Goal: Complete application form

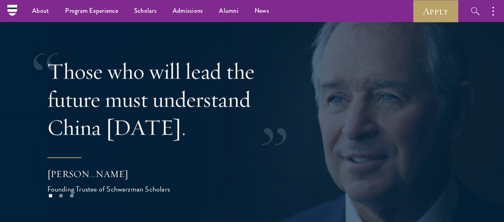
scroll to position [1483, 0]
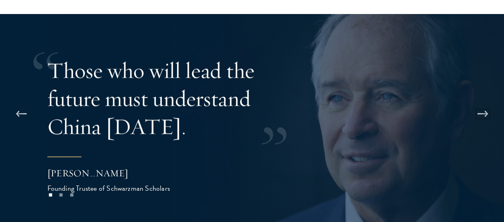
click at [487, 103] on button at bounding box center [482, 114] width 26 height 22
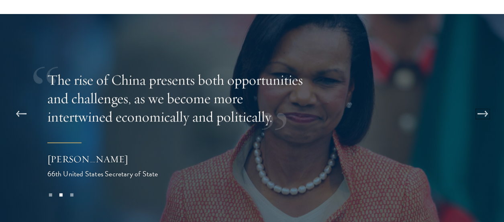
click at [487, 103] on button at bounding box center [482, 114] width 26 height 22
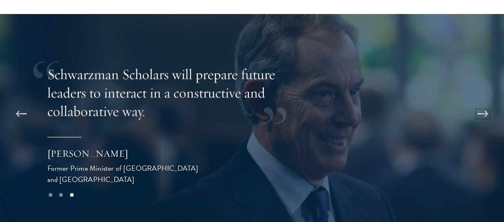
click at [487, 103] on button at bounding box center [482, 114] width 26 height 22
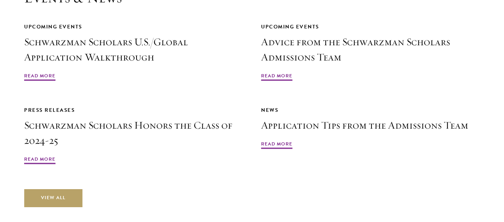
scroll to position [1774, 0]
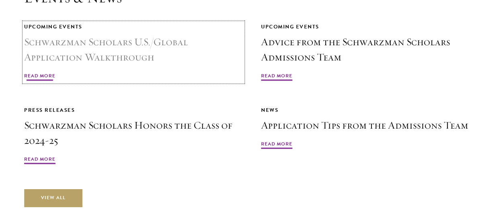
click at [50, 72] on span "Read More" at bounding box center [39, 77] width 31 height 10
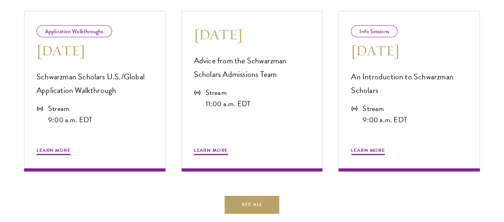
scroll to position [388, 0]
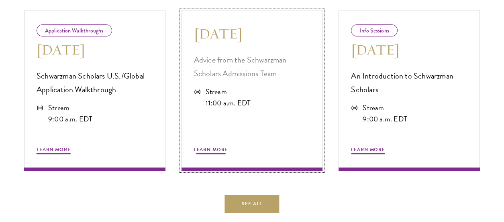
click at [215, 145] on div "Learn More" at bounding box center [252, 140] width 116 height 31
click at [211, 148] on span "Learn More" at bounding box center [211, 151] width 34 height 10
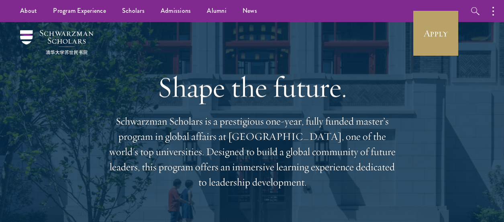
scroll to position [0, 0]
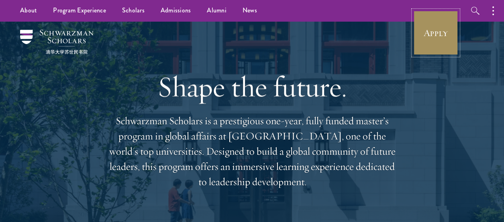
click at [430, 45] on link "Apply" at bounding box center [435, 32] width 45 height 45
